Goal: Information Seeking & Learning: Learn about a topic

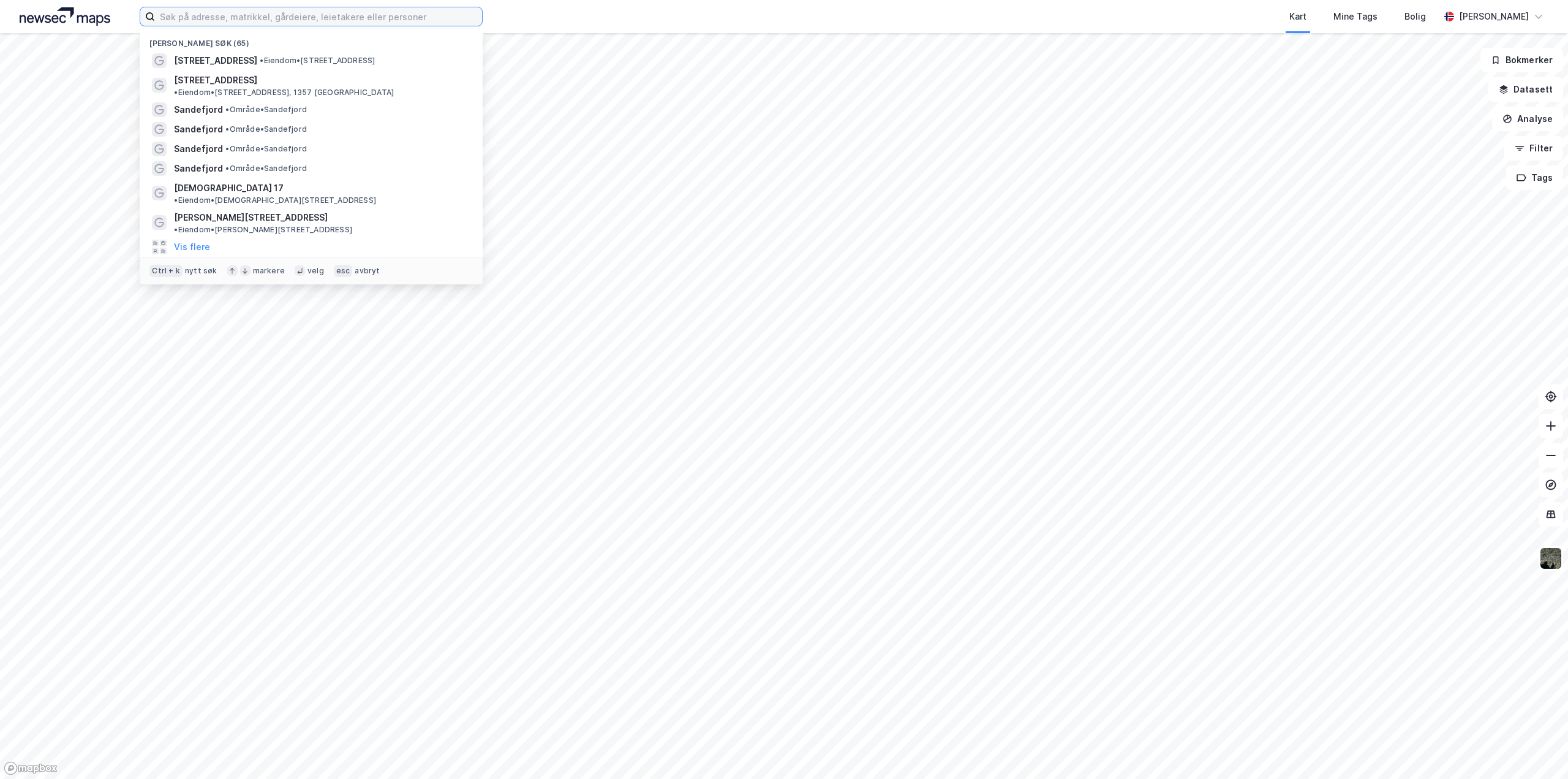
click at [201, 19] on input at bounding box center [318, 17] width 328 height 18
type input "[DEMOGRAPHIC_DATA] as"
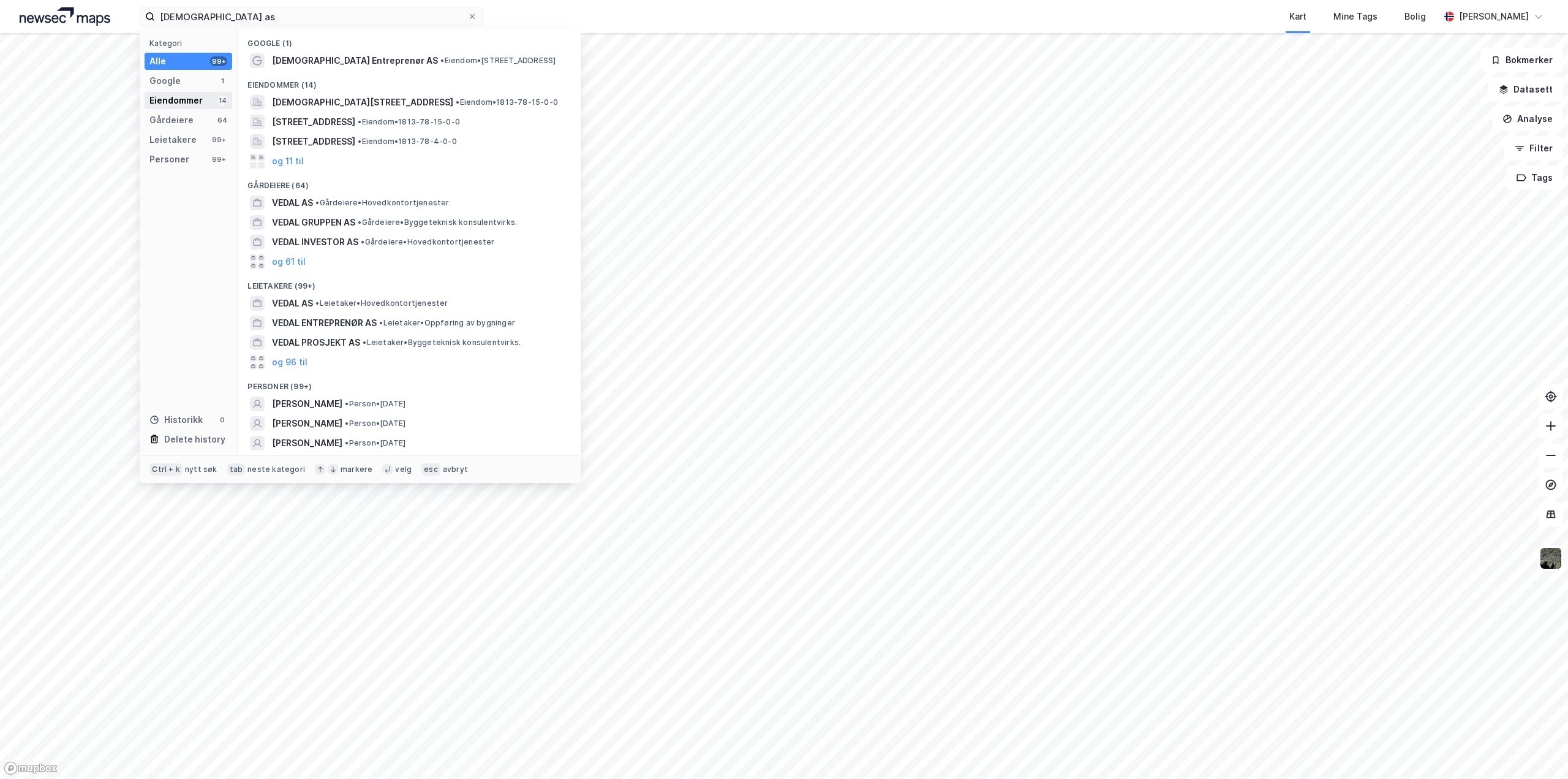
click at [209, 101] on div "Eiendommer 14" at bounding box center [188, 101] width 88 height 17
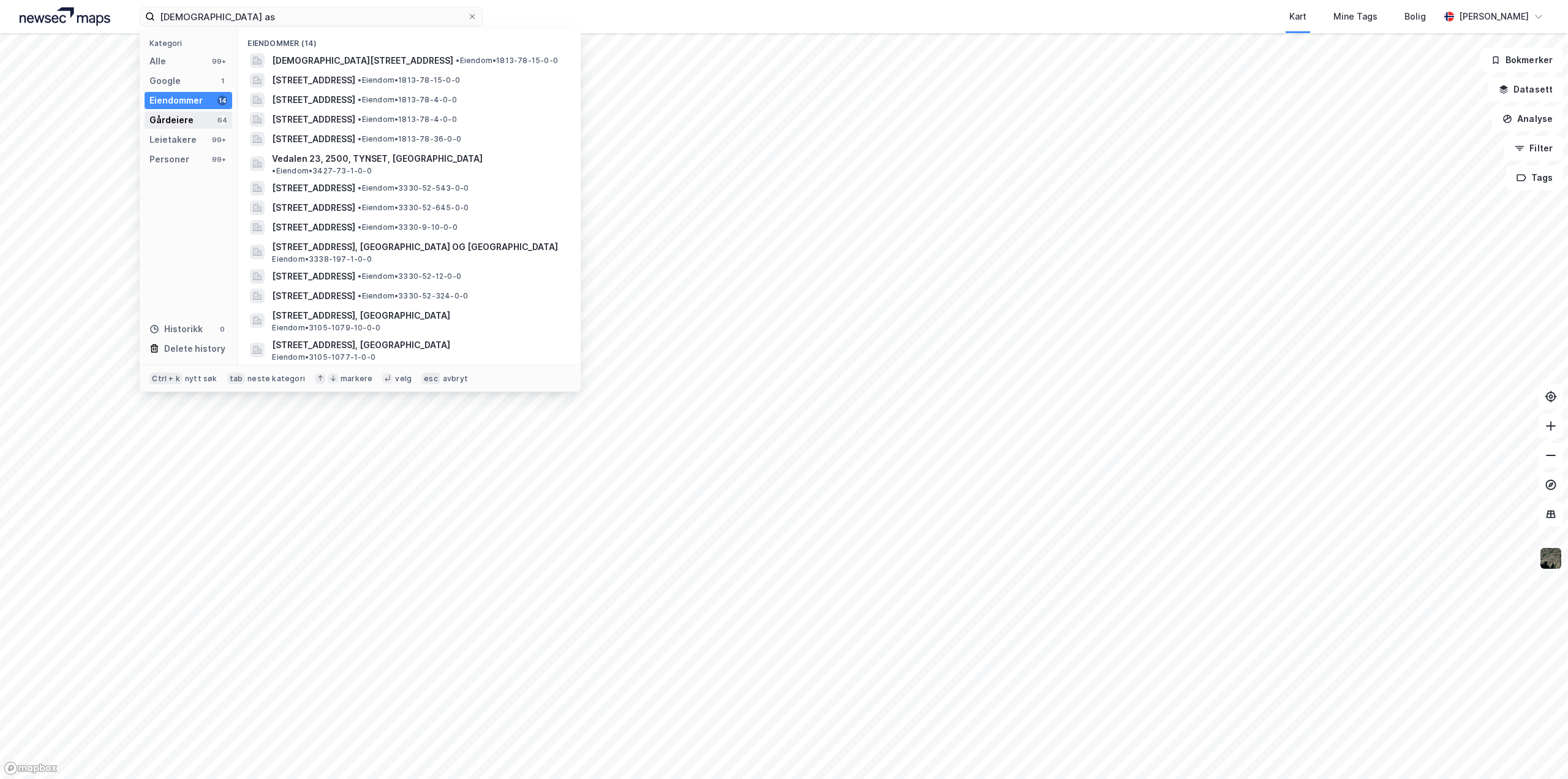
click at [202, 122] on div "Gårdeiere 64" at bounding box center [188, 120] width 88 height 17
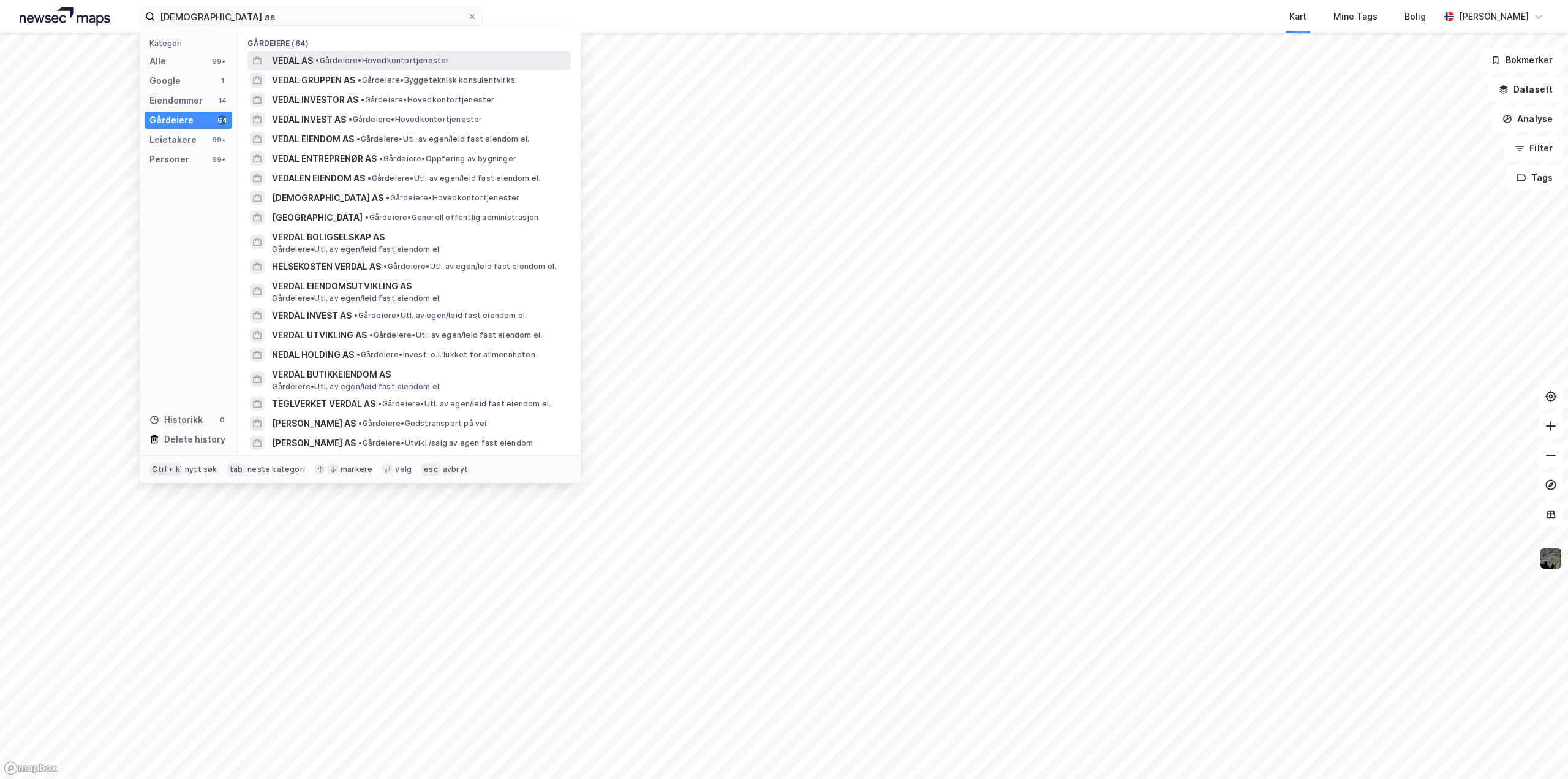
click at [343, 58] on span "• Gårdeiere • Hovedkontortjenester" at bounding box center [382, 61] width 133 height 10
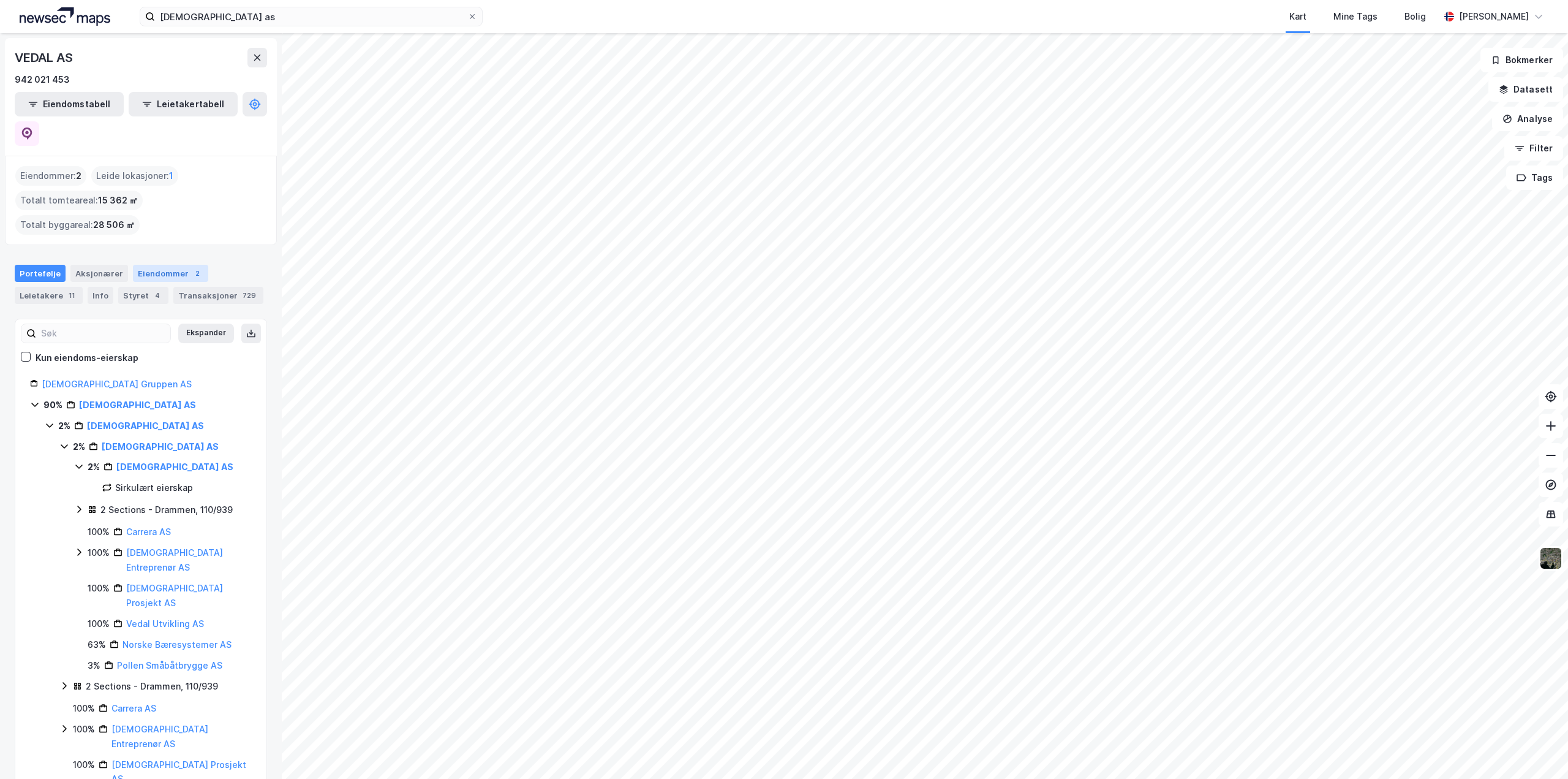
click at [152, 265] on div "Eiendommer 2" at bounding box center [171, 273] width 75 height 17
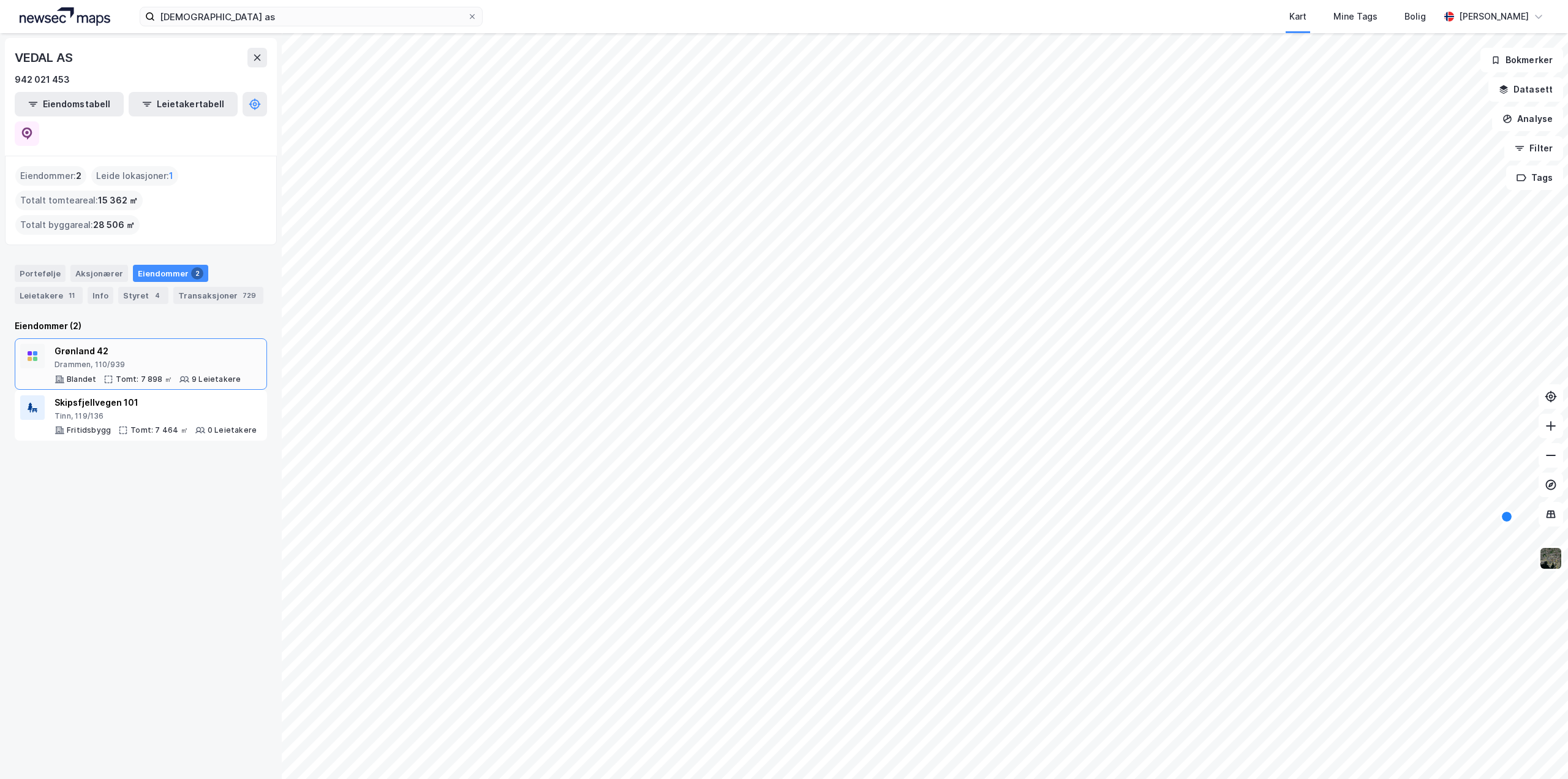
click at [127, 343] on div "Grønland 42" at bounding box center [147, 351] width 186 height 15
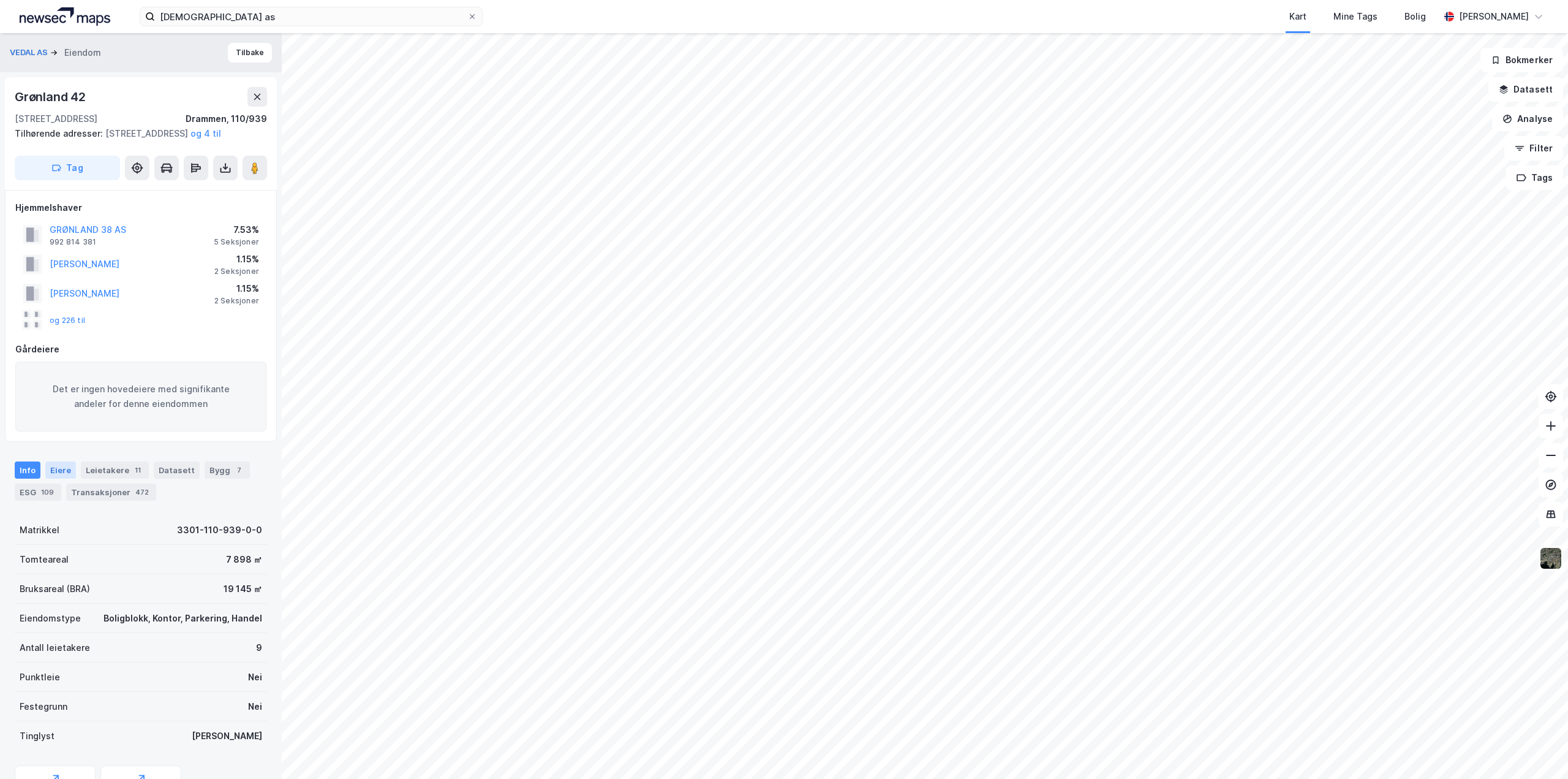
click at [68, 478] on div "Eiere" at bounding box center [60, 470] width 31 height 17
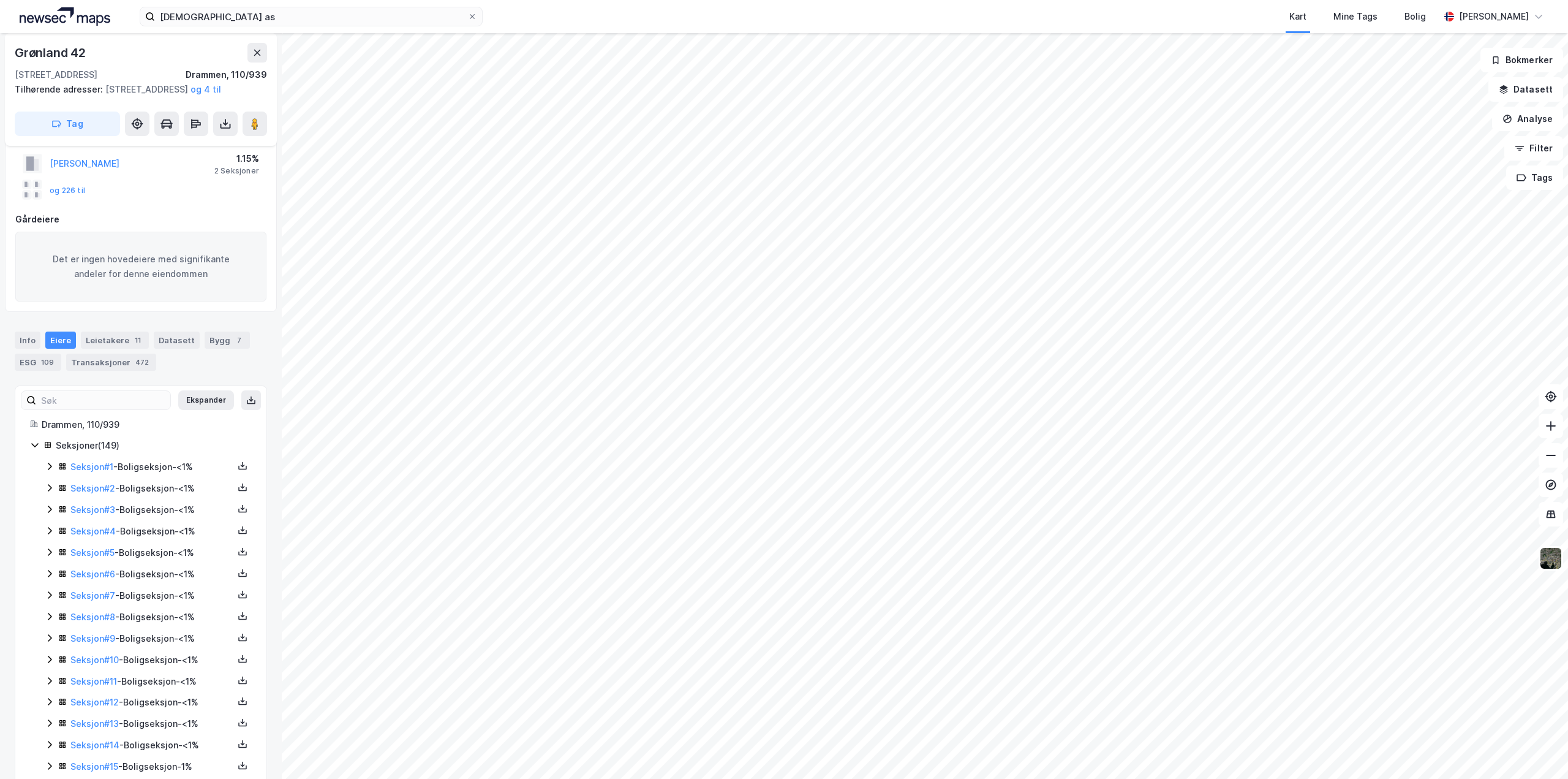
scroll to position [61, 0]
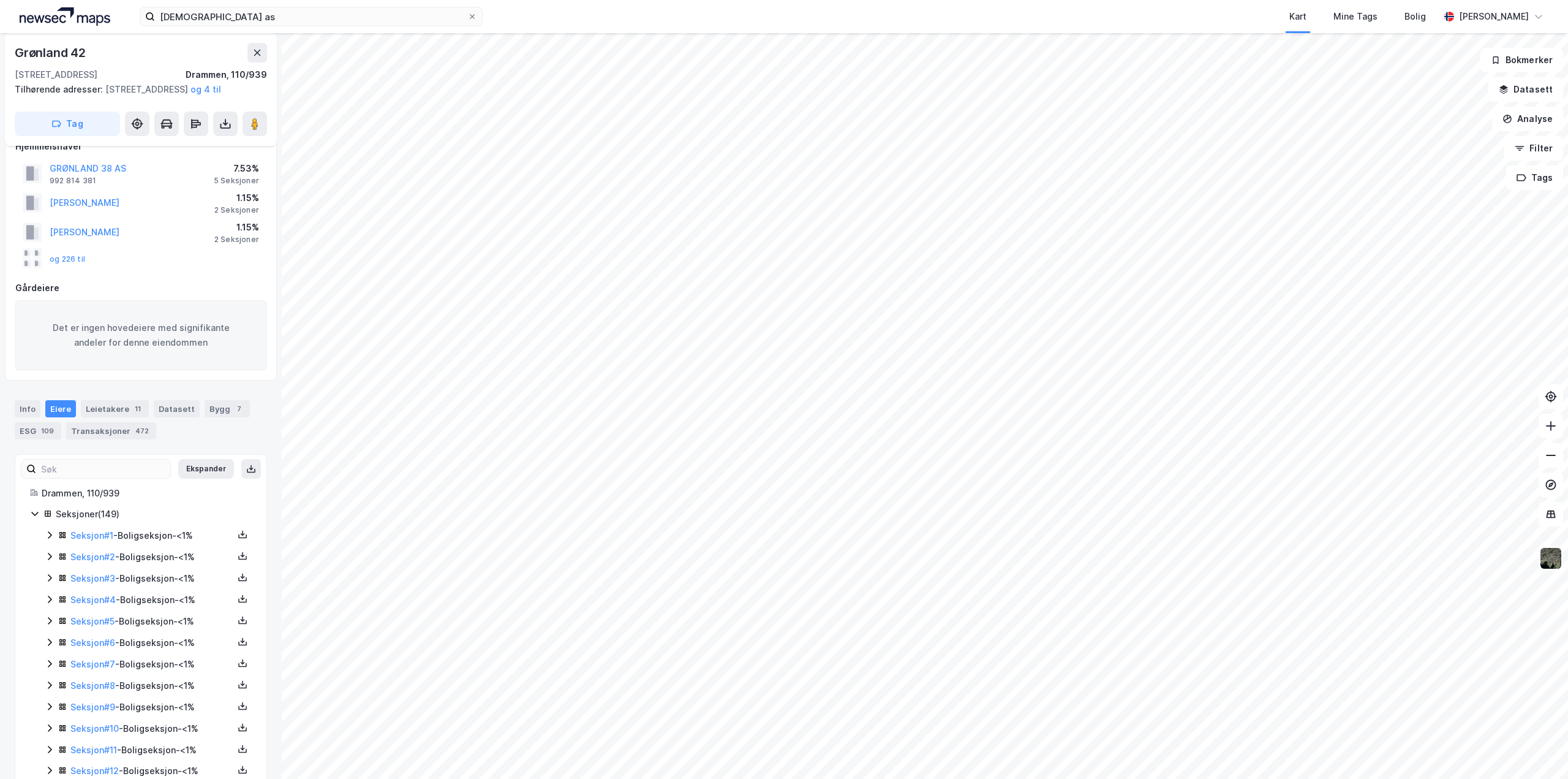
click at [47, 544] on div "Seksjon # 1 - Boligseksjon - <1%" at bounding box center [147, 536] width 207 height 15
click at [47, 539] on icon at bounding box center [49, 535] width 10 height 10
click at [51, 560] on icon at bounding box center [49, 556] width 3 height 8
click at [51, 561] on icon at bounding box center [49, 556] width 10 height 10
click at [51, 583] on icon at bounding box center [49, 578] width 10 height 10
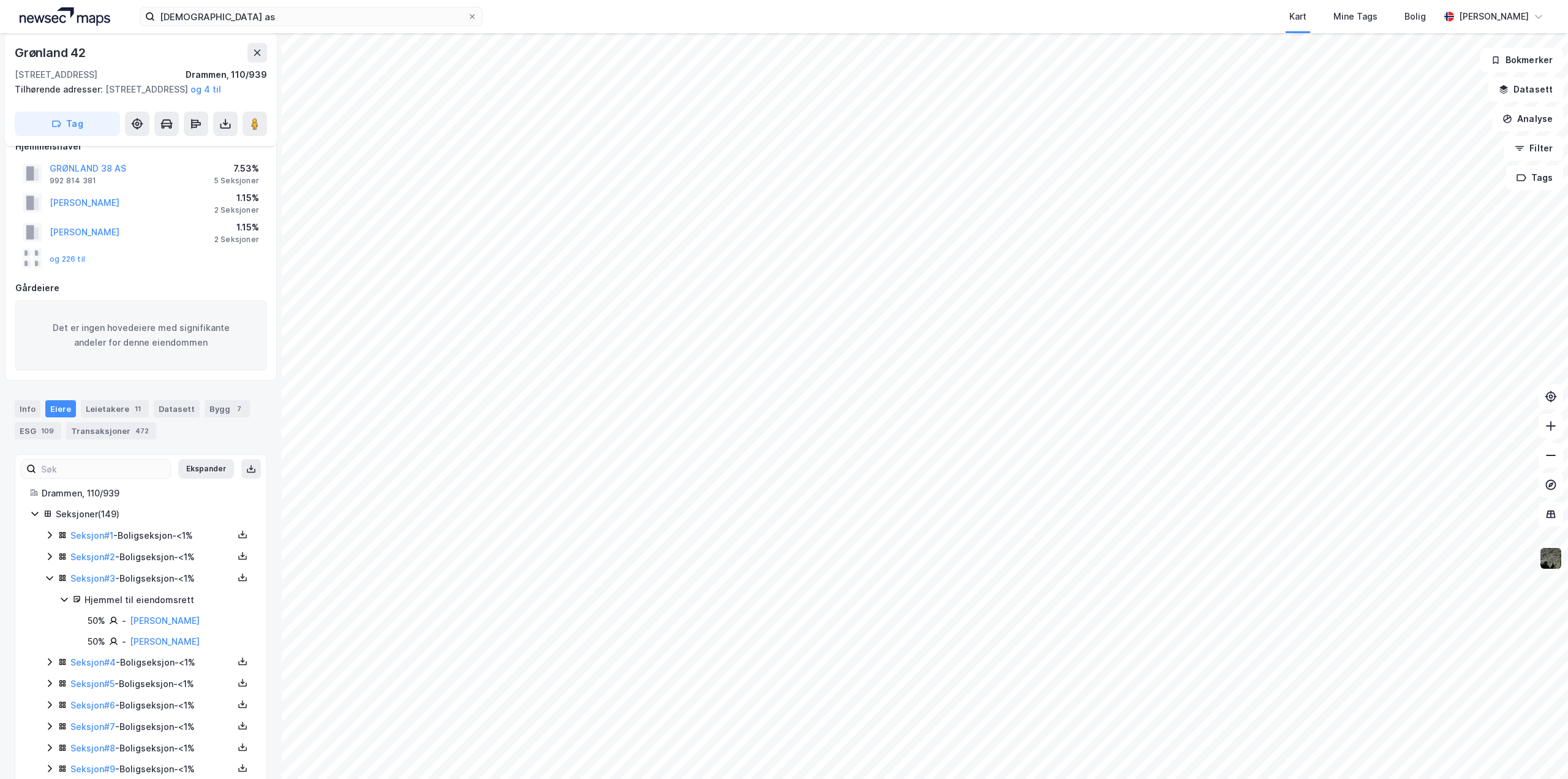
click at [51, 583] on icon at bounding box center [49, 578] width 10 height 10
click at [53, 604] on icon at bounding box center [49, 599] width 10 height 10
click at [49, 604] on icon at bounding box center [49, 599] width 10 height 10
drag, startPoint x: 47, startPoint y: 644, endPoint x: 49, endPoint y: 636, distance: 8.2
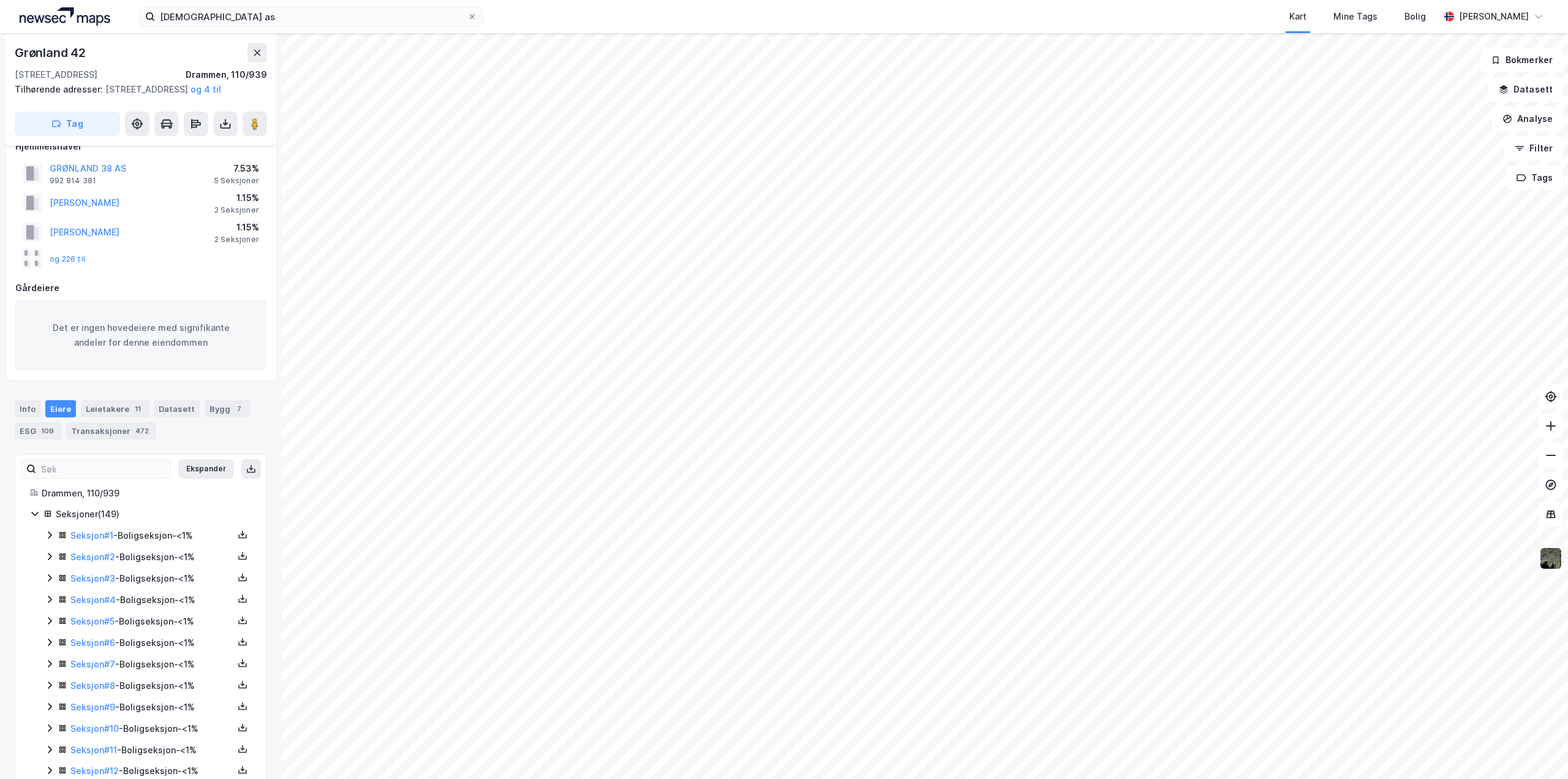
click at [49, 626] on icon at bounding box center [49, 621] width 10 height 10
click at [49, 623] on icon at bounding box center [49, 621] width 7 height 4
click at [51, 646] on icon at bounding box center [49, 642] width 3 height 8
click at [51, 647] on icon at bounding box center [49, 642] width 10 height 10
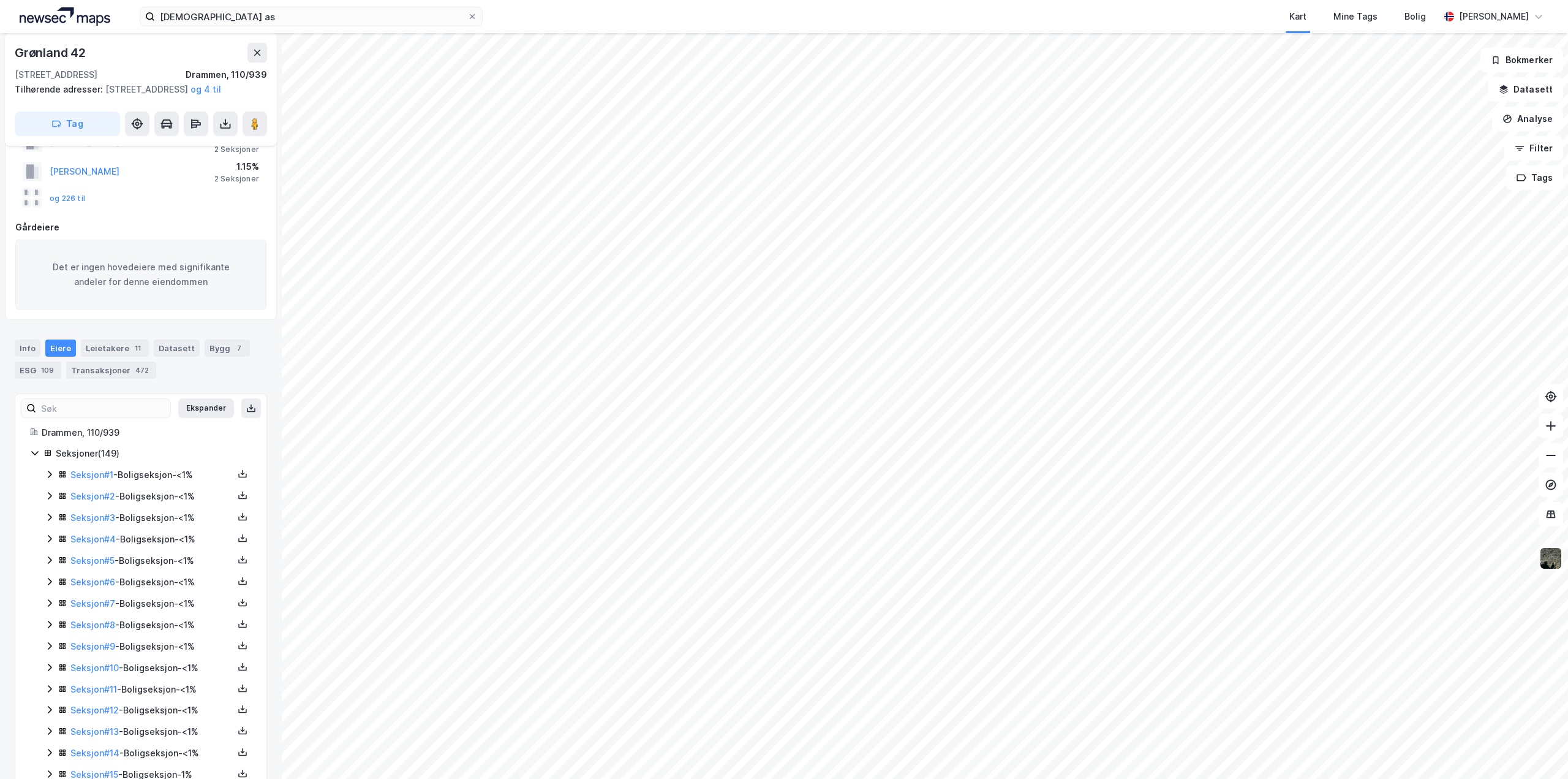
scroll to position [122, 0]
click at [51, 606] on icon at bounding box center [49, 602] width 3 height 8
click at [48, 611] on div "Seksjon # 7 - Boligseksjon - <1%" at bounding box center [147, 603] width 207 height 15
click at [48, 632] on div "Seksjon # 8 - Boligseksjon - <1%" at bounding box center [147, 625] width 207 height 15
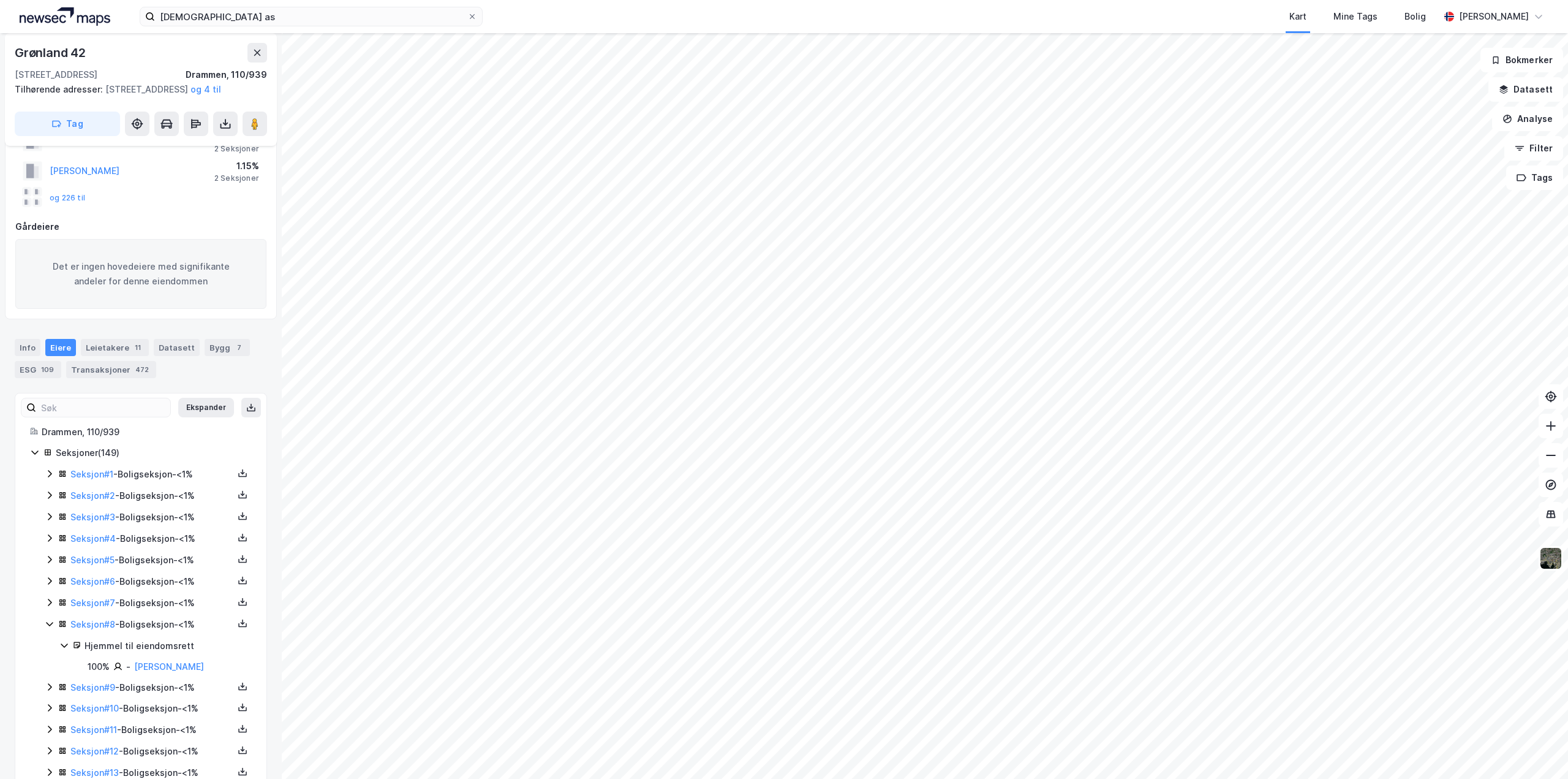
click at [49, 628] on icon at bounding box center [49, 624] width 10 height 10
click at [50, 649] on icon at bounding box center [49, 645] width 3 height 8
click at [50, 650] on icon at bounding box center [49, 645] width 10 height 10
click at [52, 672] on icon at bounding box center [49, 667] width 10 height 10
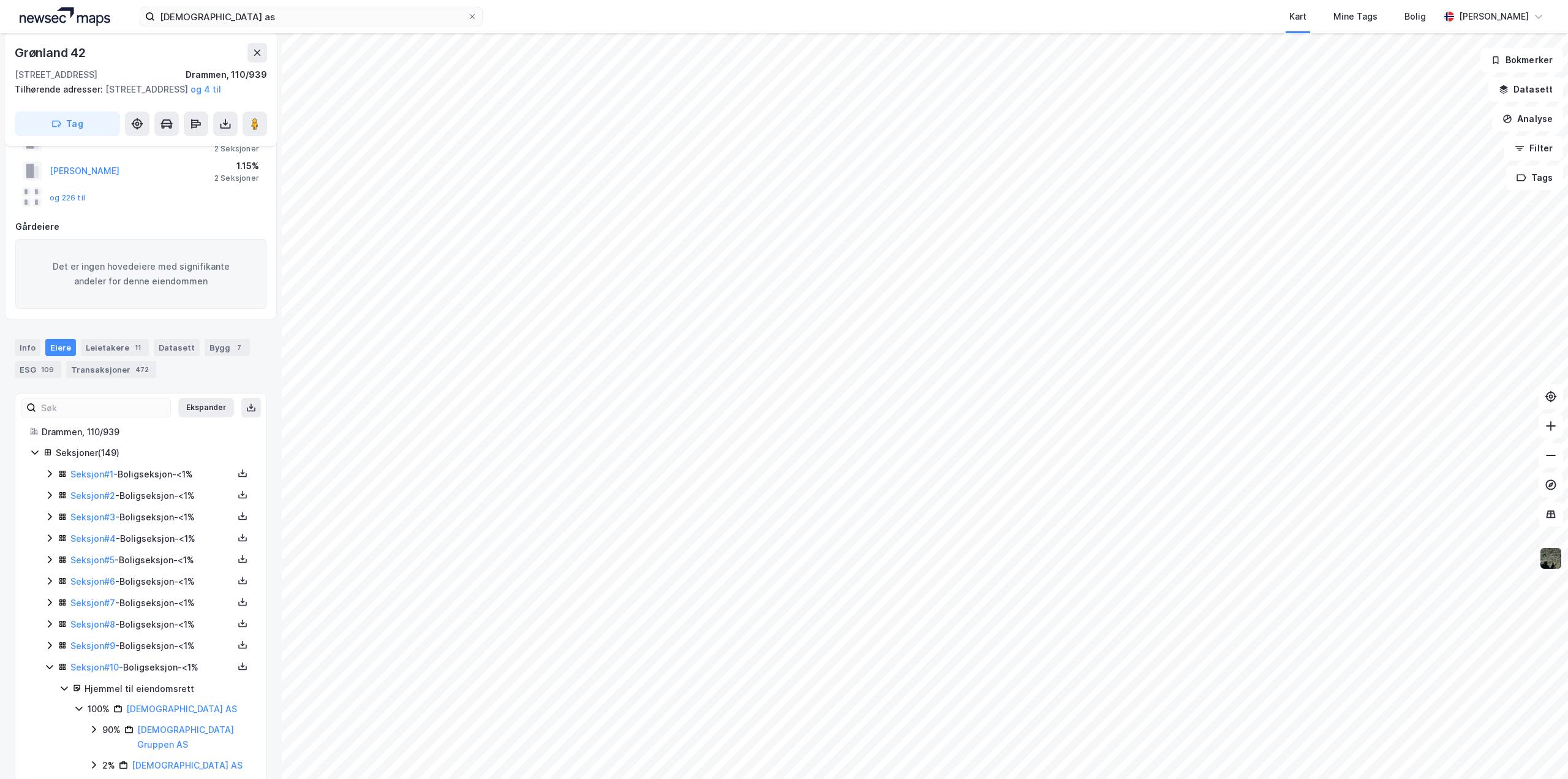
click at [52, 672] on icon at bounding box center [49, 667] width 10 height 10
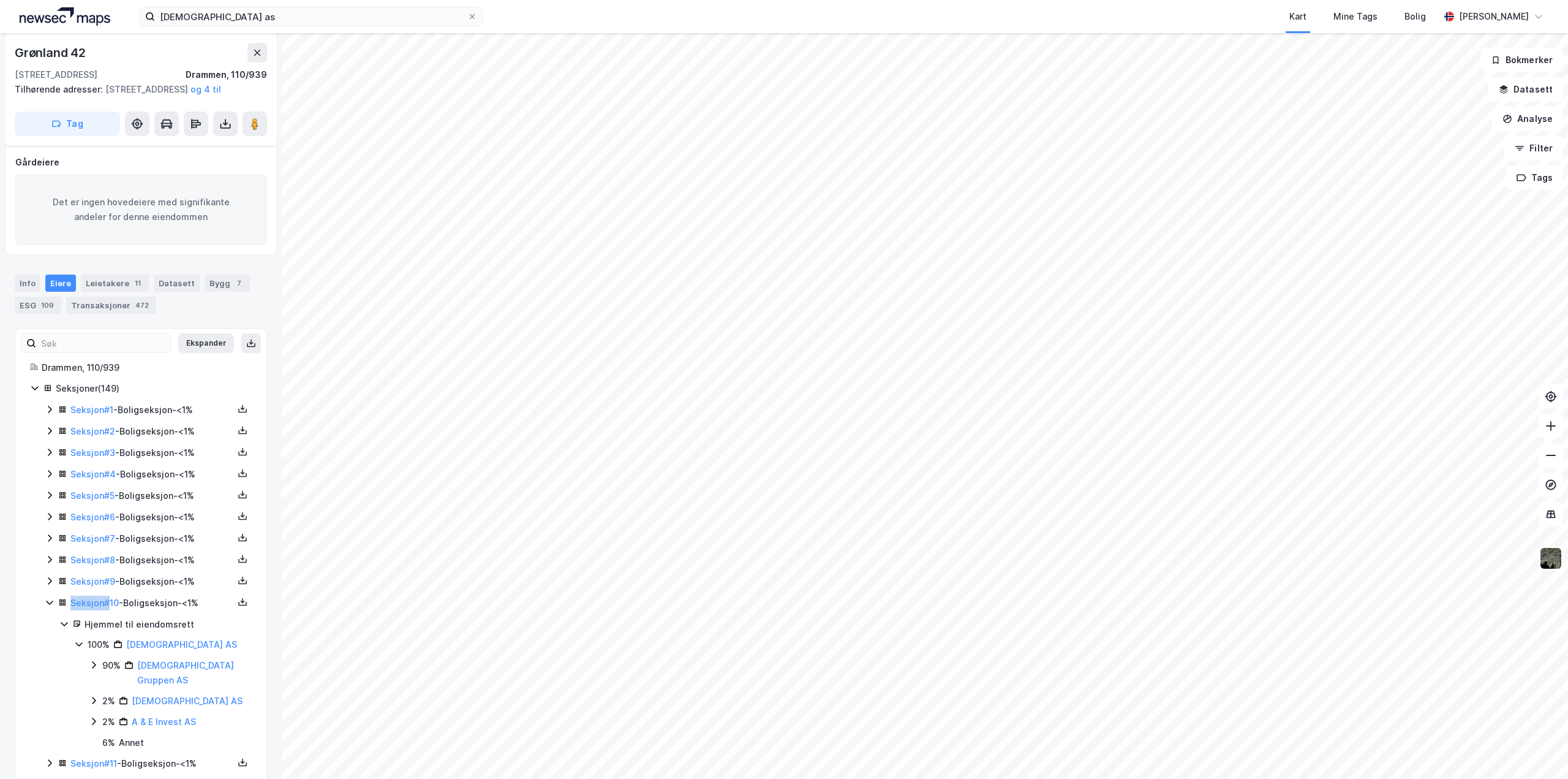
scroll to position [245, 0]
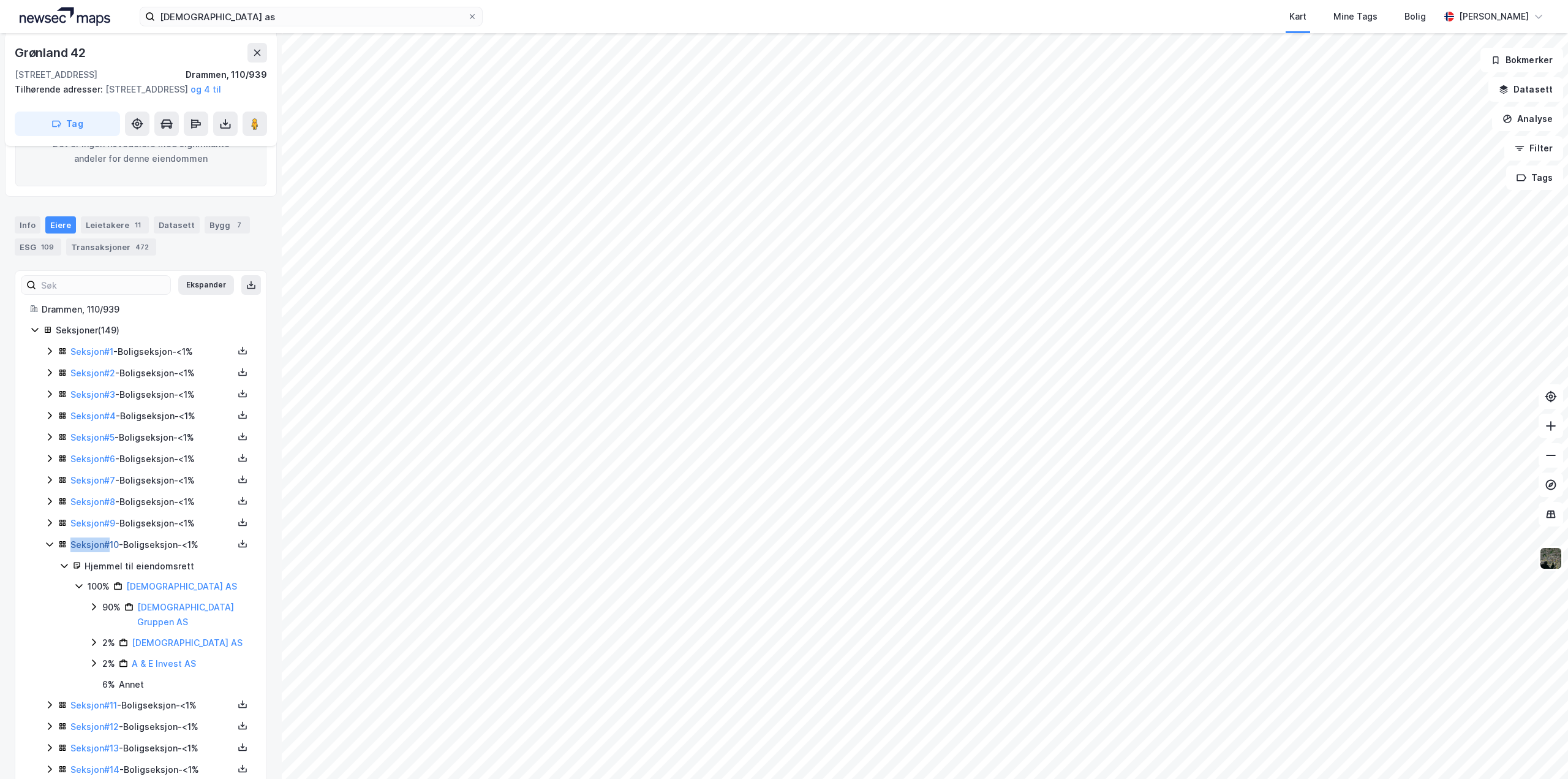
click at [106, 549] on link "Seksjon # 10" at bounding box center [95, 544] width 49 height 10
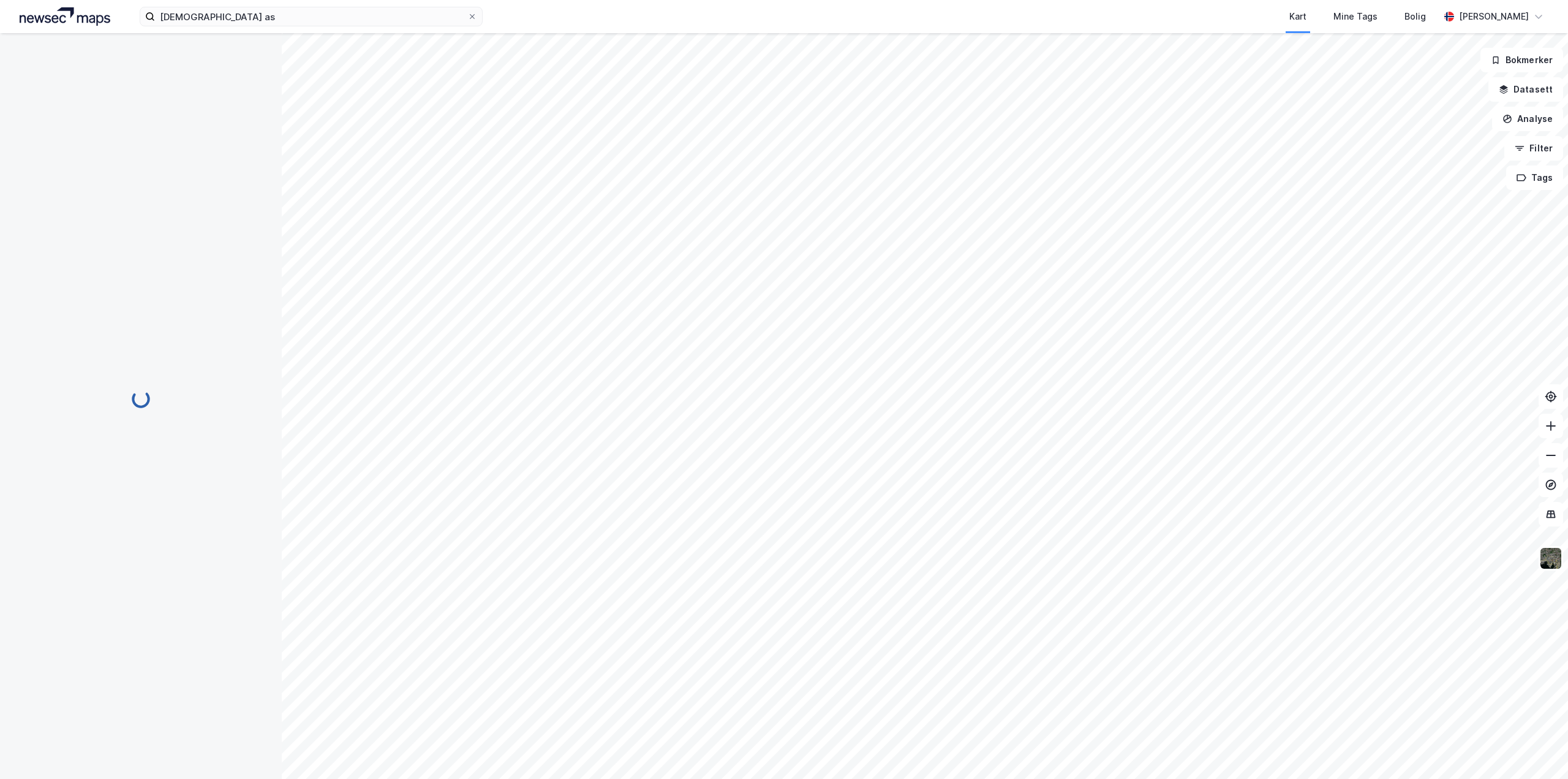
scroll to position [39, 0]
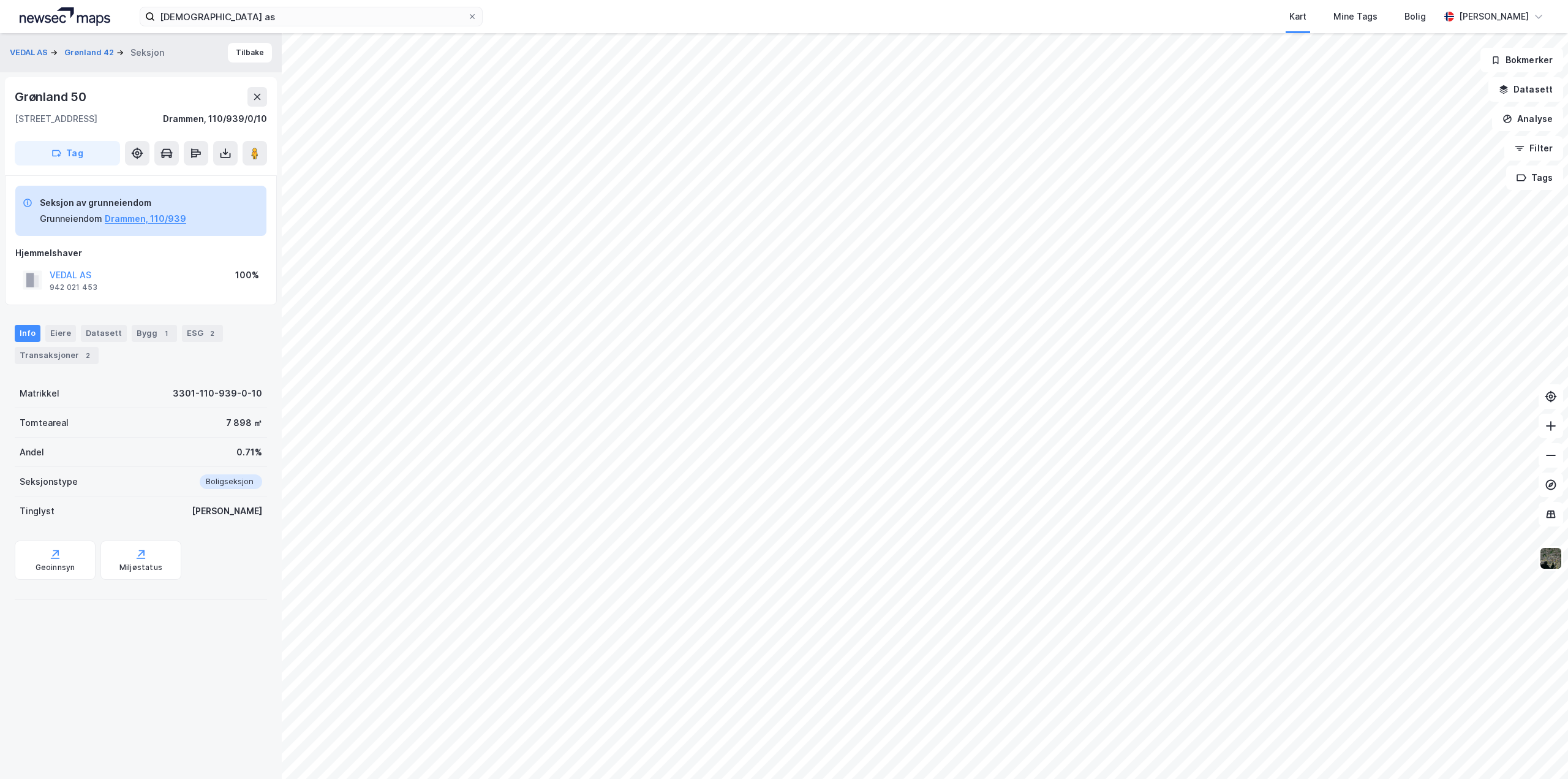
click at [222, 523] on div "Tinglyst Ja" at bounding box center [141, 510] width 252 height 29
click at [223, 523] on div "Tinglyst Ja" at bounding box center [141, 510] width 252 height 29
click at [226, 536] on div "Matrikkel 3301-110-939-0-10 Tomteareal 7 898 ㎡ Andel 0.71% Seksjonstype Boligse…" at bounding box center [141, 492] width 252 height 226
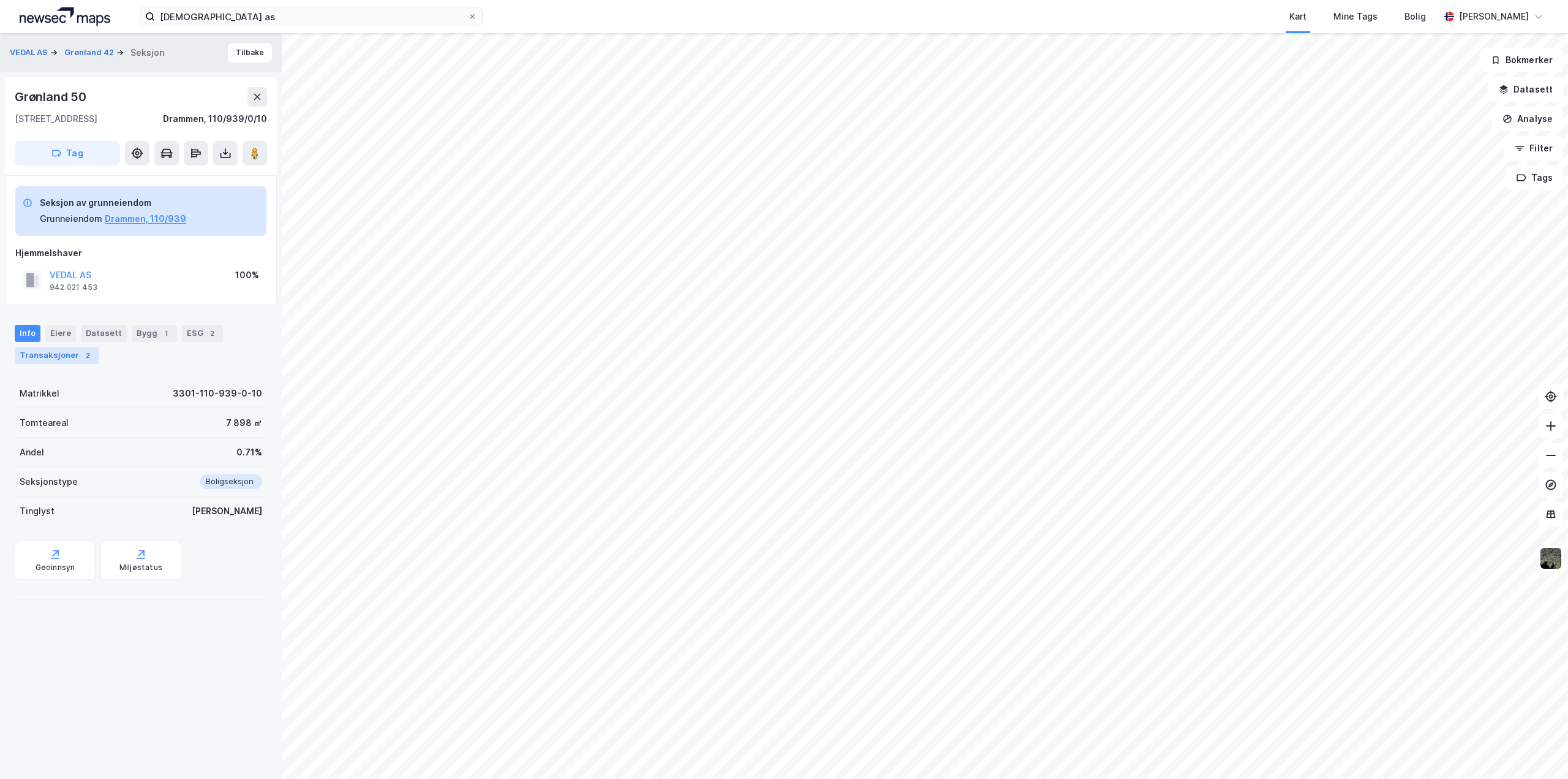
click at [81, 354] on div "2" at bounding box center [87, 355] width 13 height 13
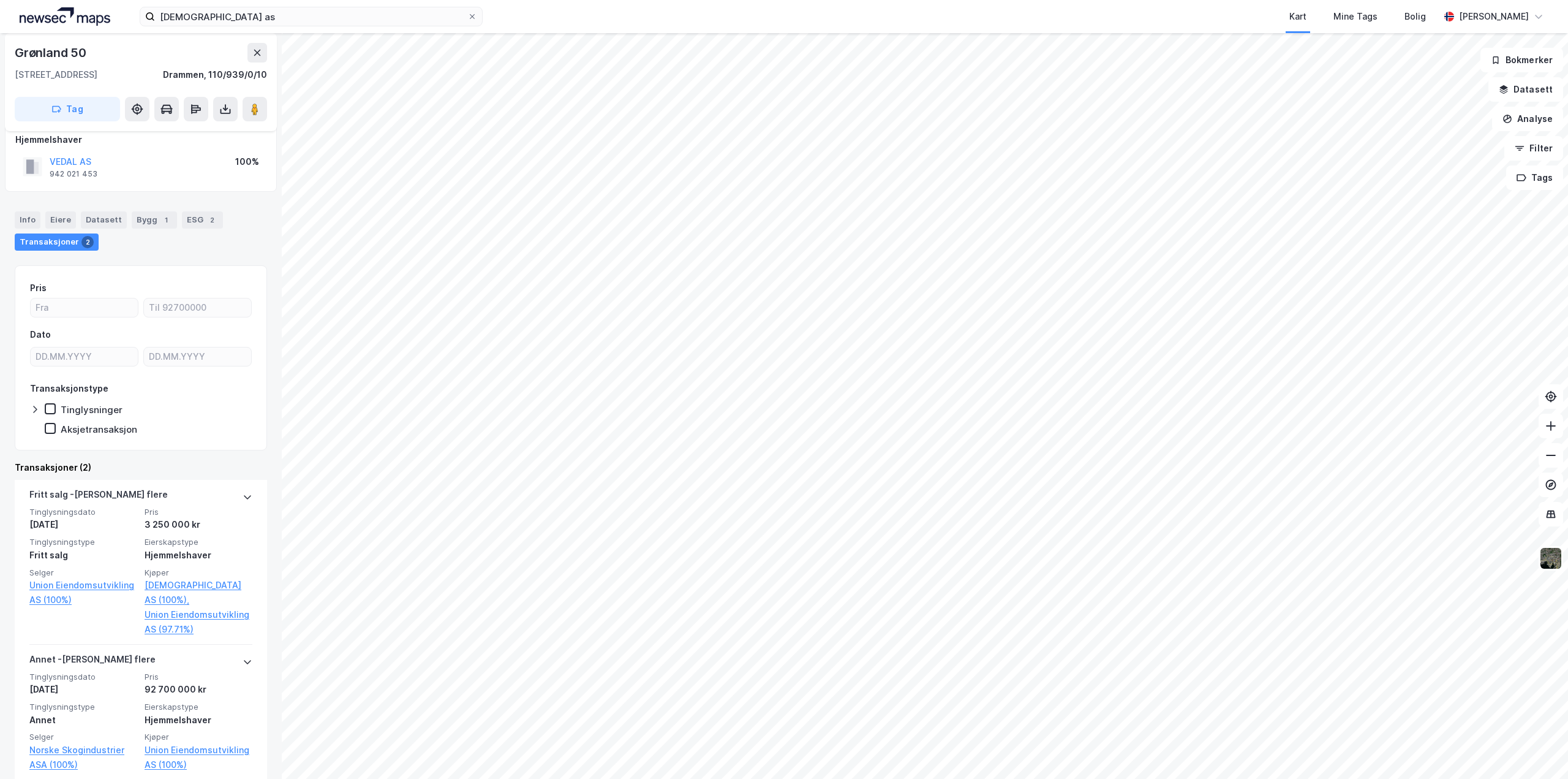
scroll to position [114, 0]
click at [240, 477] on div "Transaksjoner (2) [PERSON_NAME] flere Tinglysningsdato [DATE] Pris 3 250 000 kr…" at bounding box center [141, 612] width 252 height 305
click at [223, 498] on div "[PERSON_NAME] flere" at bounding box center [141, 496] width 223 height 19
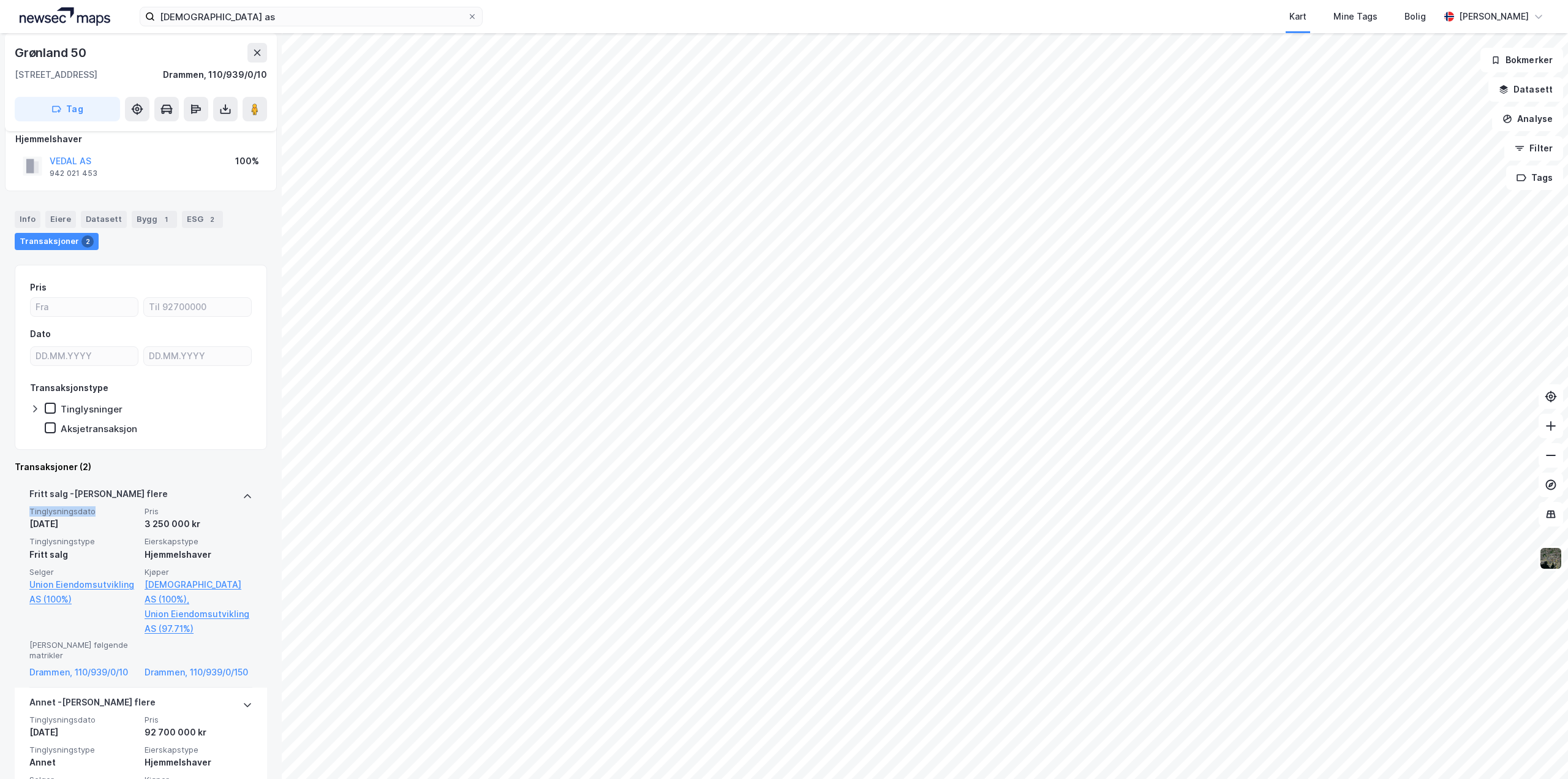
click at [223, 498] on div "[PERSON_NAME] flere" at bounding box center [141, 496] width 223 height 19
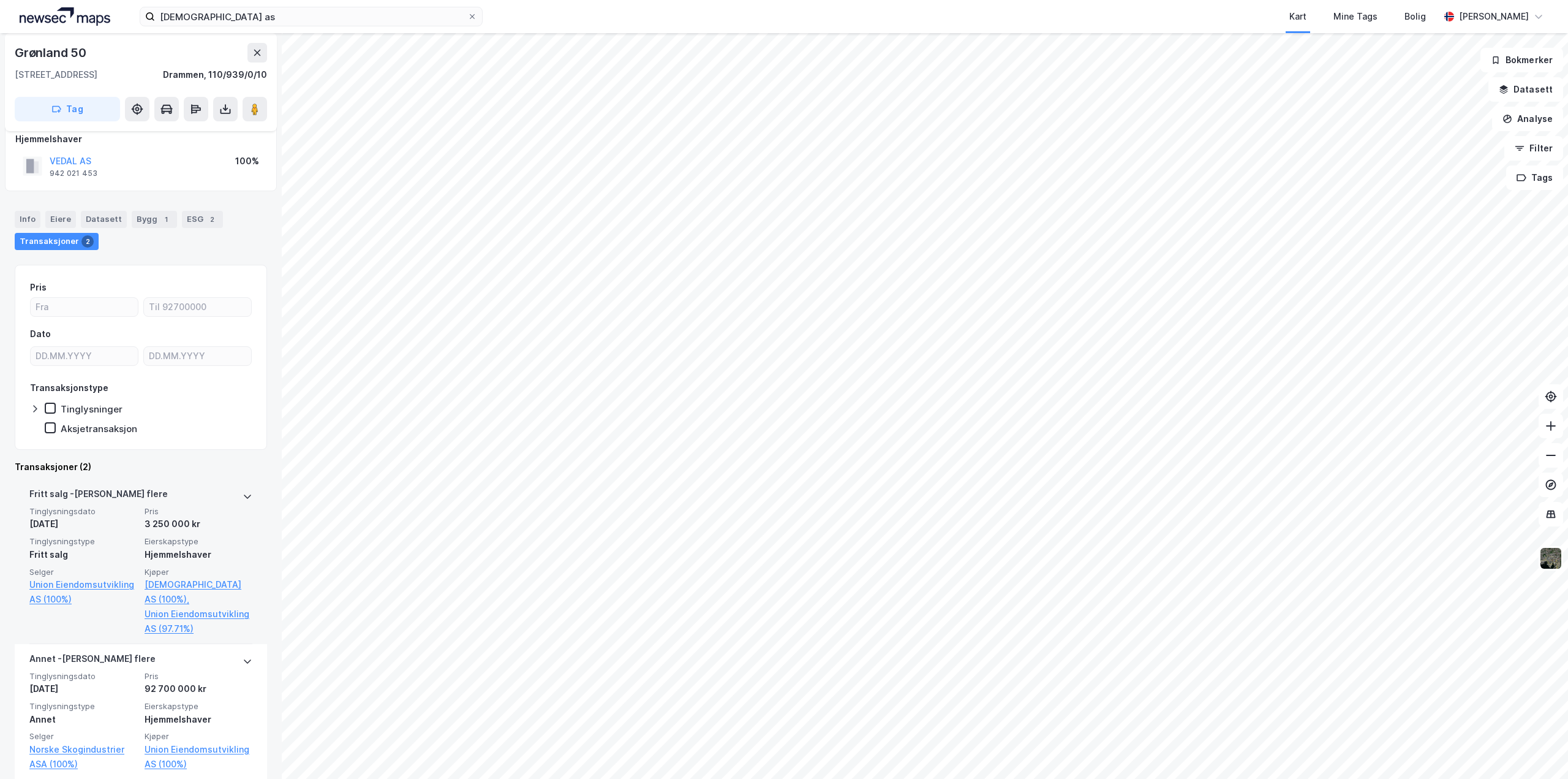
click at [233, 498] on div "[PERSON_NAME] flere" at bounding box center [141, 496] width 223 height 19
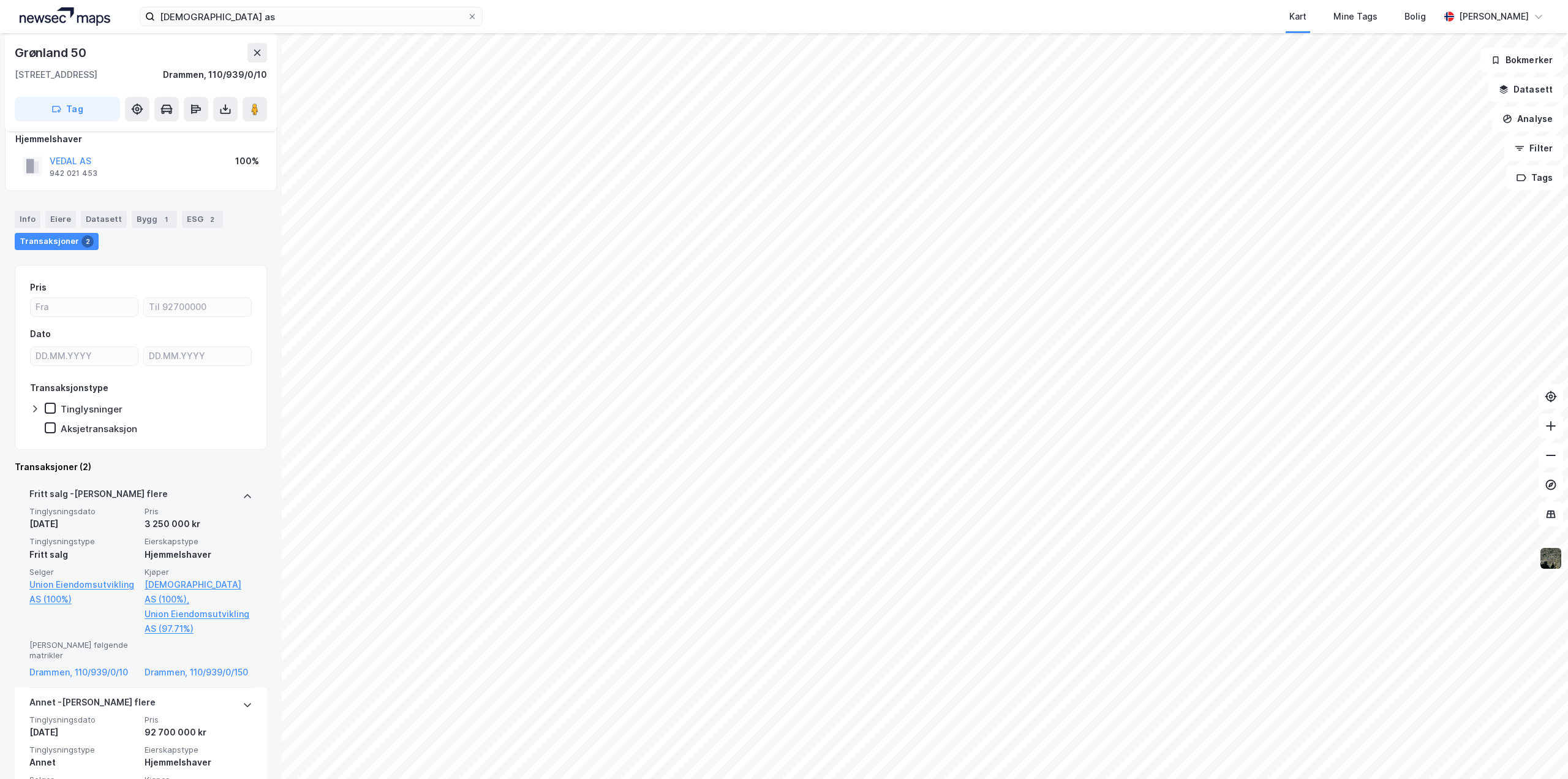
click at [233, 498] on div "[PERSON_NAME] flere" at bounding box center [141, 496] width 223 height 19
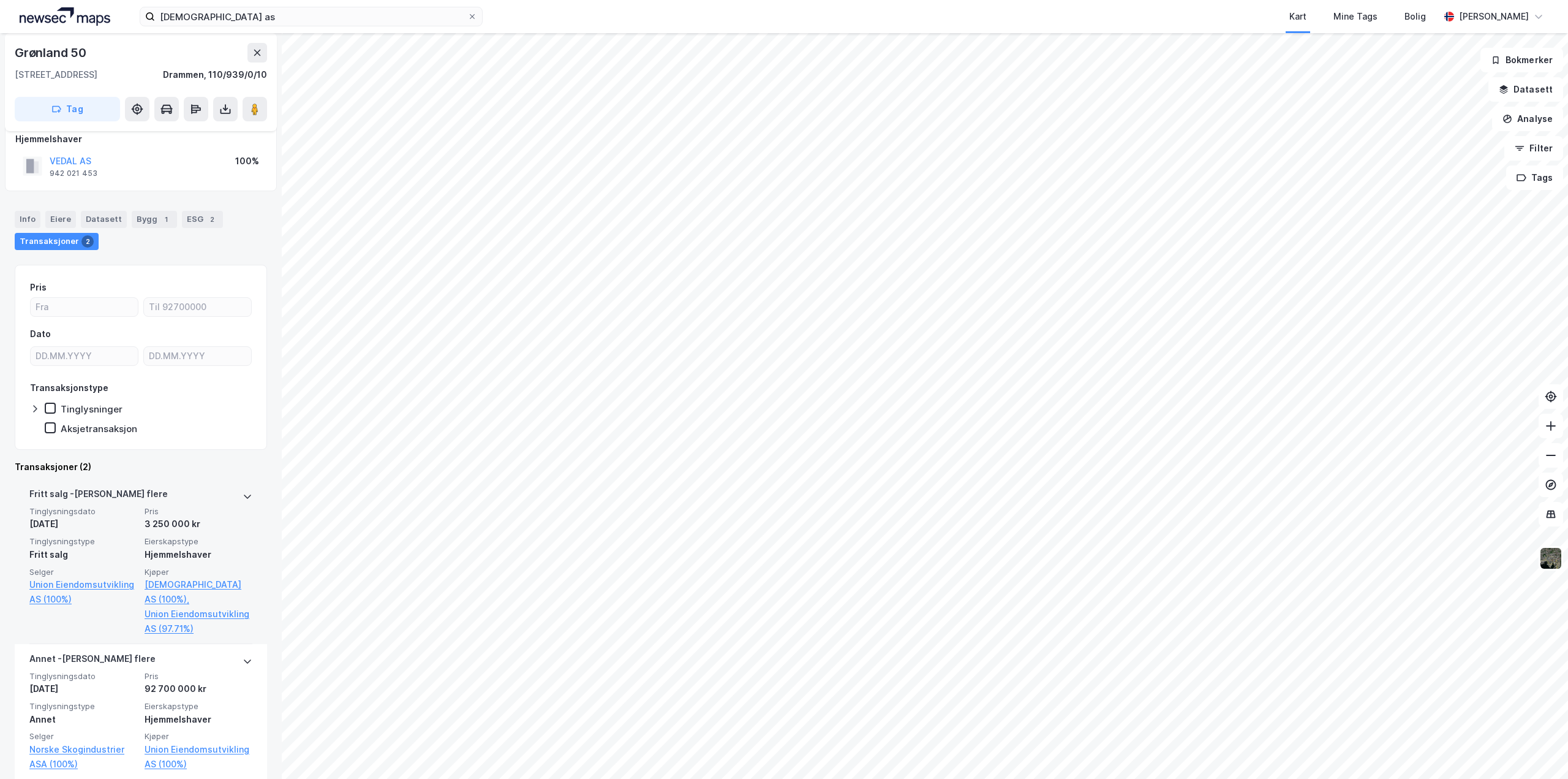
click at [243, 497] on icon at bounding box center [248, 497] width 10 height 10
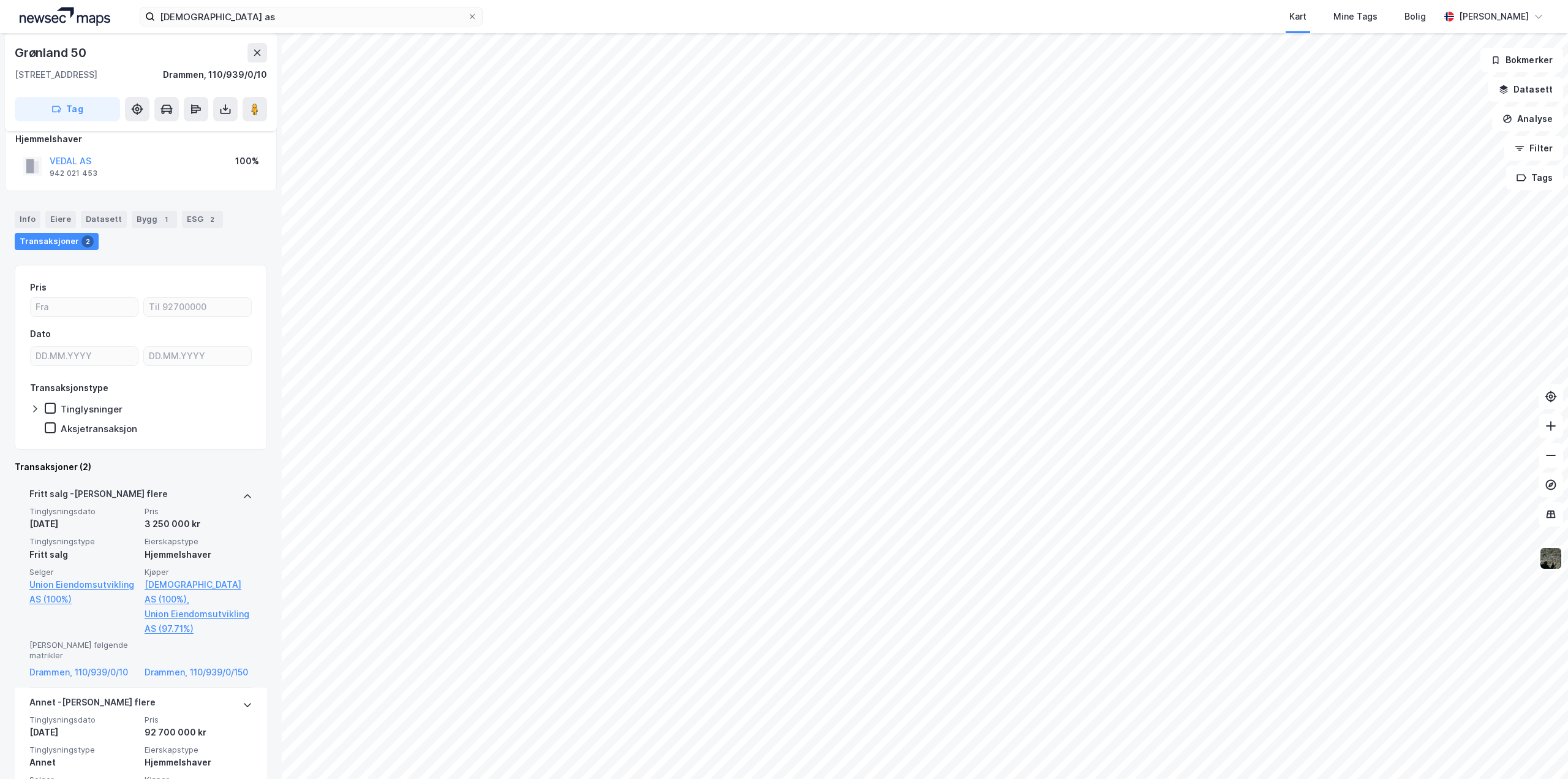
click at [245, 498] on div "[PERSON_NAME] flere Tinglysningsdato [DATE] Pris 3 250 000 kr Tinglysningstype …" at bounding box center [141, 583] width 252 height 209
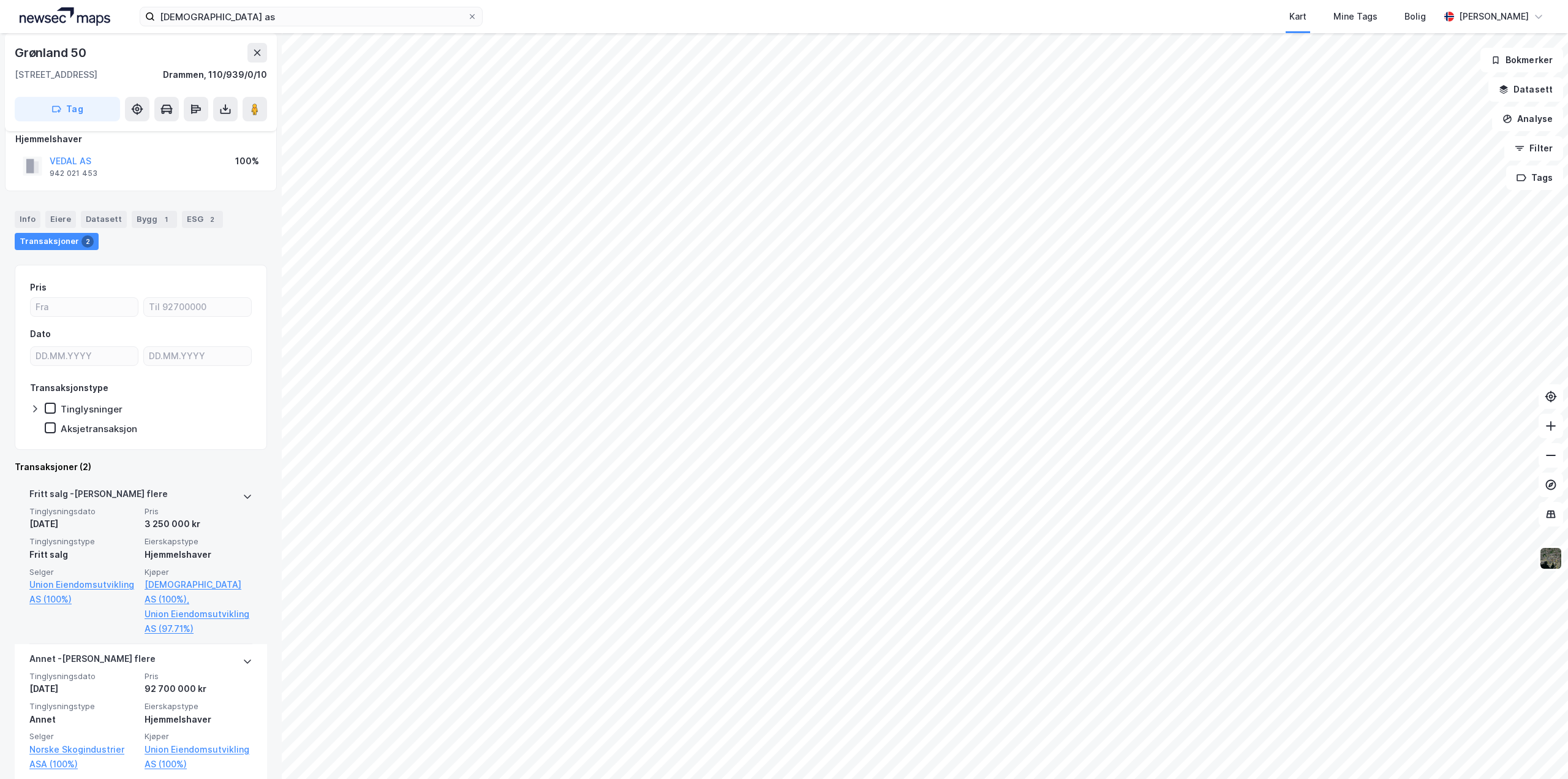
click at [246, 496] on div "[PERSON_NAME] flere Tinglysningsdato [DATE] Pris 3 250 000 kr Tinglysningstype …" at bounding box center [141, 561] width 252 height 165
